Goal: Task Accomplishment & Management: Use online tool/utility

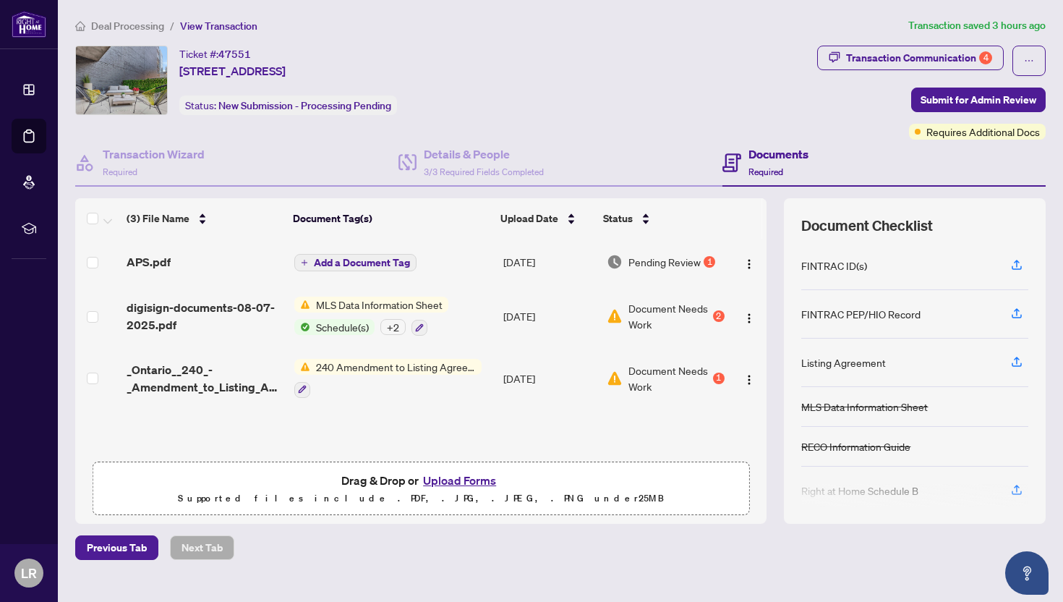
scroll to position [1, 0]
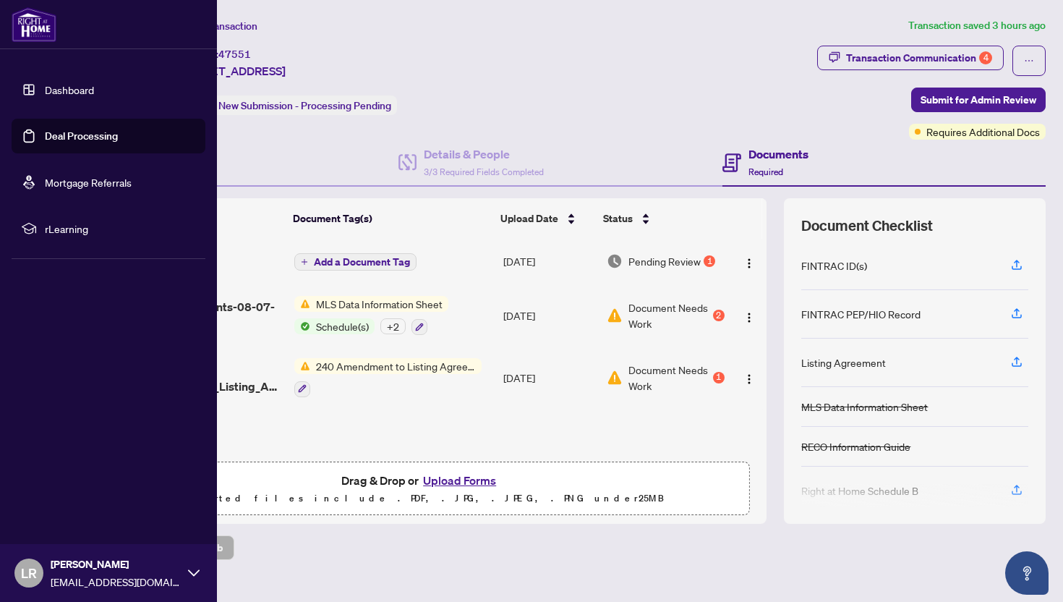
click at [78, 140] on link "Deal Processing" at bounding box center [81, 135] width 73 height 13
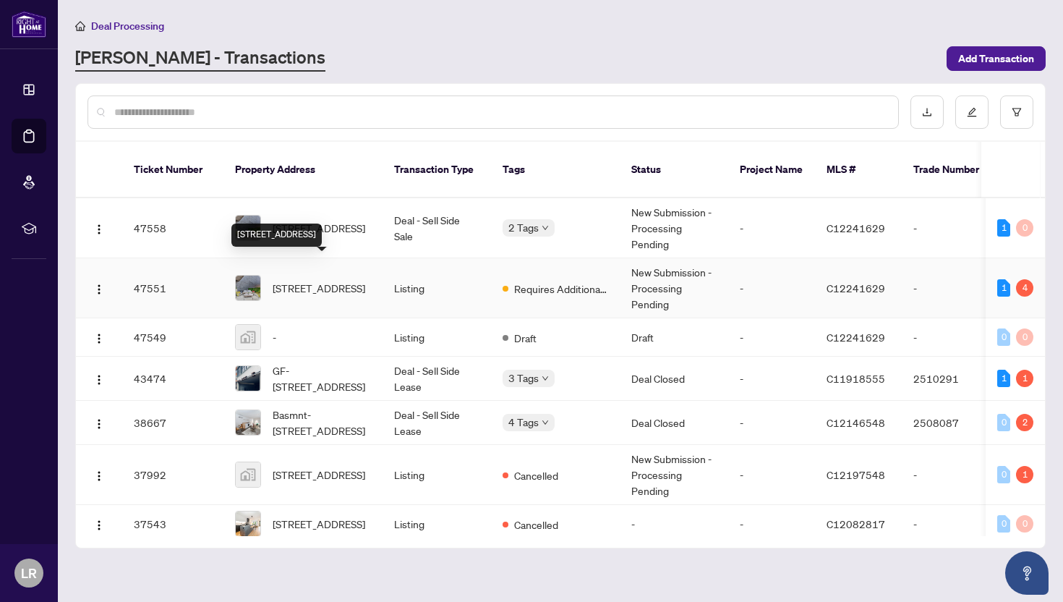
click at [312, 280] on span "[STREET_ADDRESS]" at bounding box center [319, 288] width 93 height 16
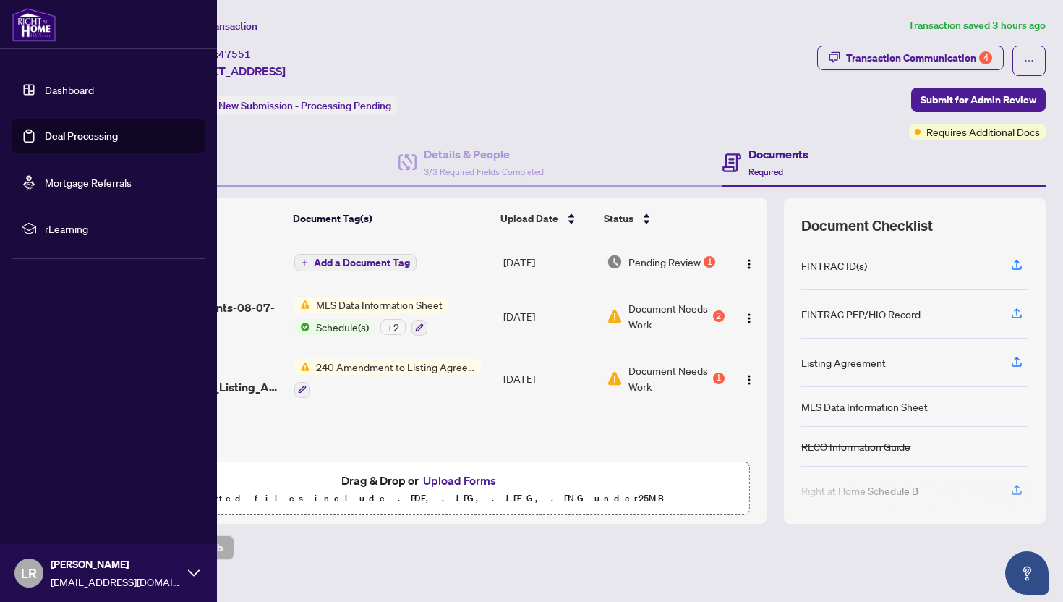
click at [46, 136] on link "Deal Processing" at bounding box center [81, 135] width 73 height 13
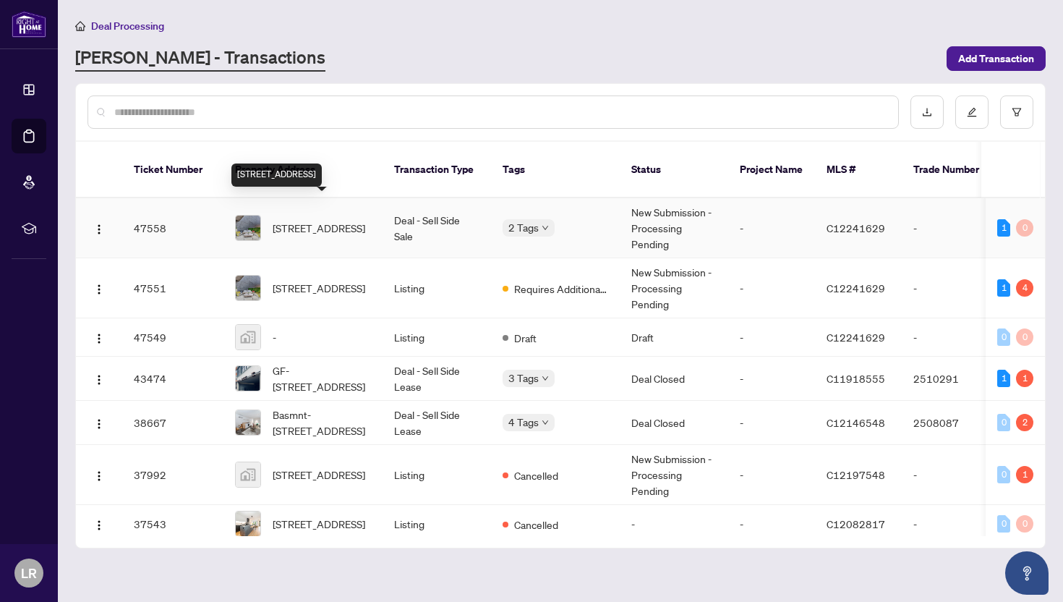
click at [318, 220] on span "[STREET_ADDRESS]" at bounding box center [319, 228] width 93 height 16
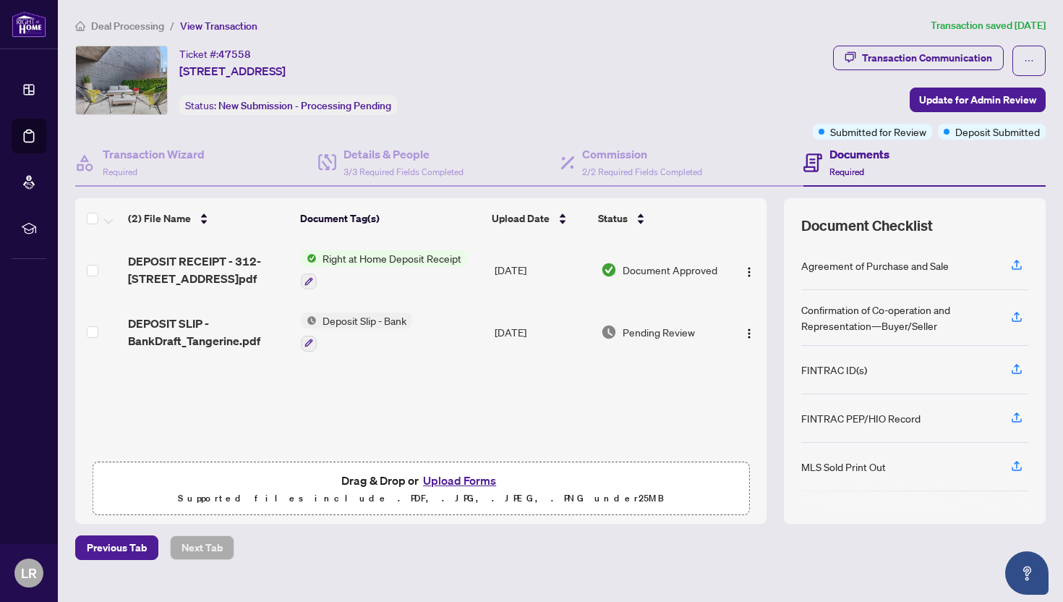
scroll to position [25, 0]
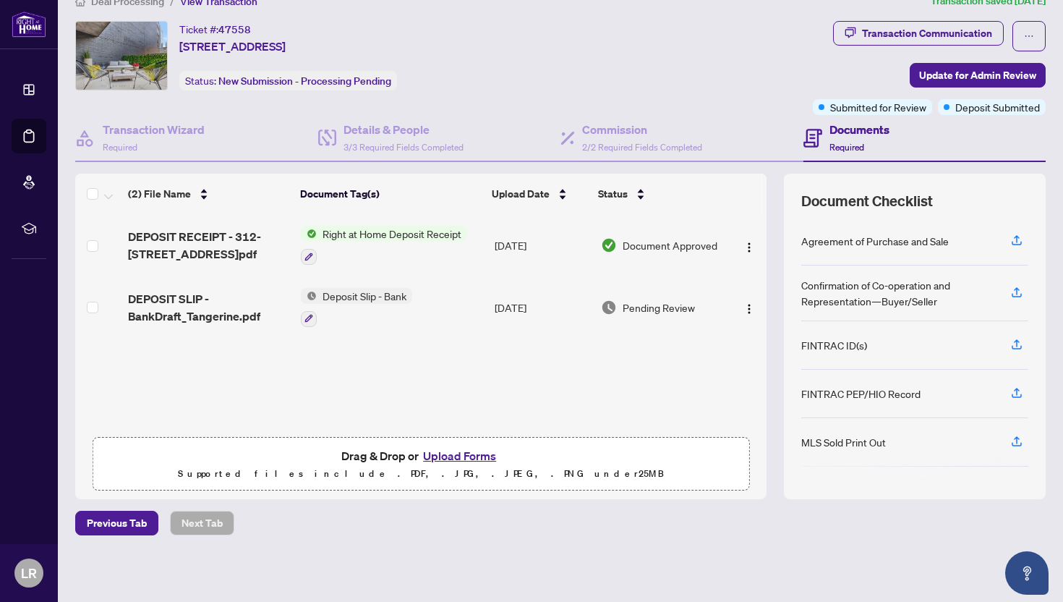
click at [311, 236] on img at bounding box center [309, 234] width 16 height 16
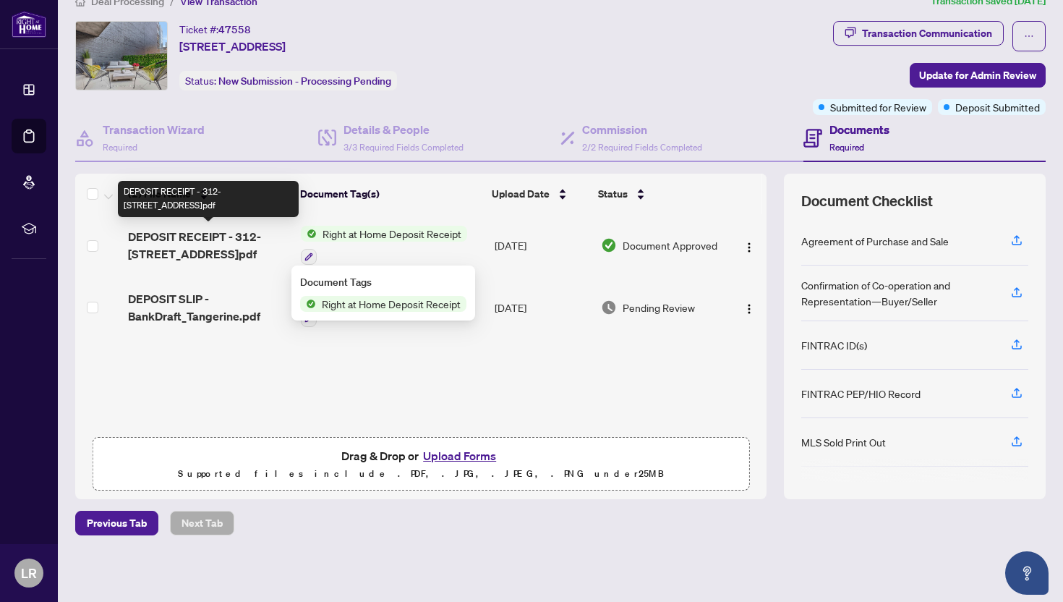
click at [251, 238] on span "DEPOSIT RECEIPT - 312-[STREET_ADDRESS]pdf" at bounding box center [208, 245] width 161 height 35
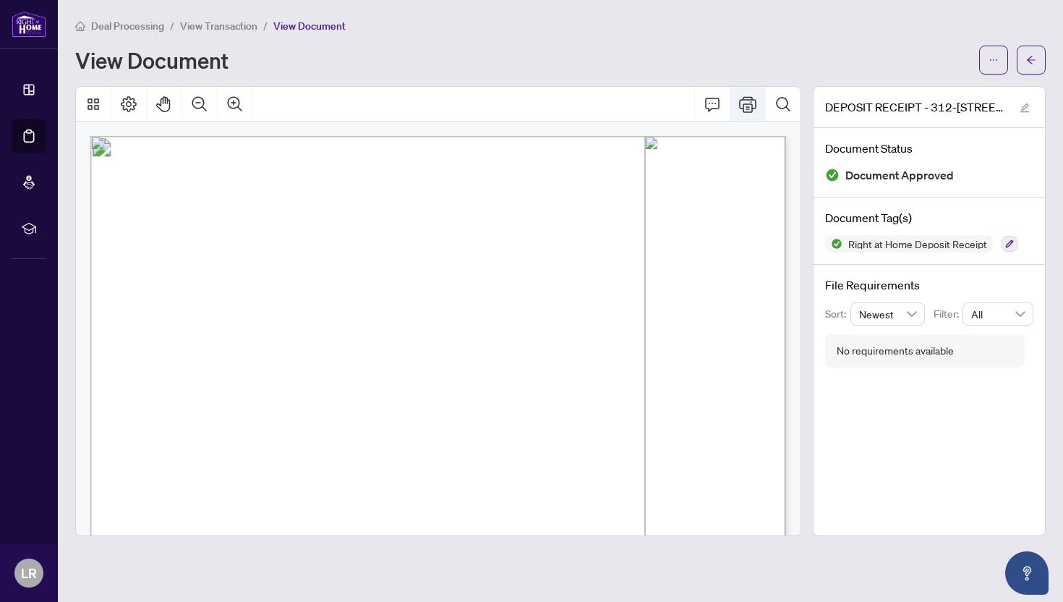
click at [759, 99] on button "Print" at bounding box center [747, 104] width 35 height 35
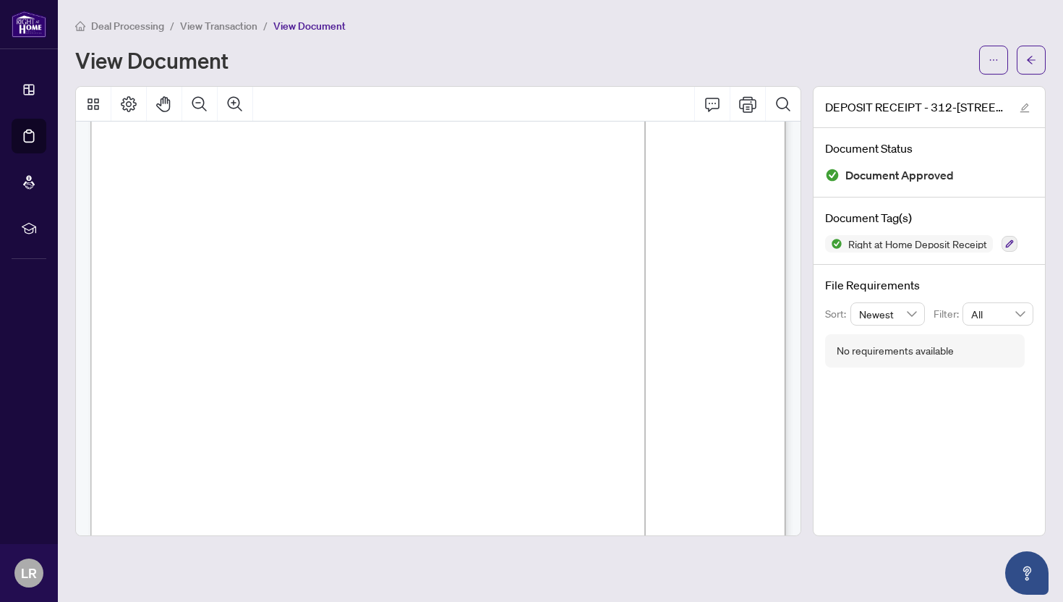
scroll to position [176, 0]
